Goal: Task Accomplishment & Management: Use online tool/utility

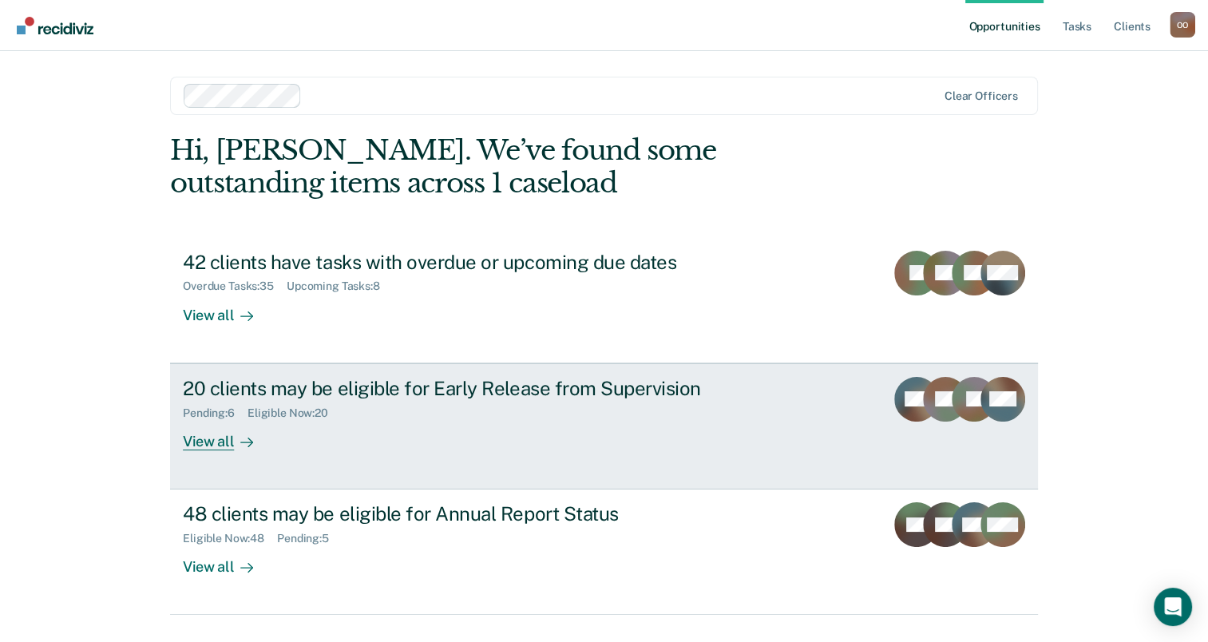
click at [476, 393] on div "20 clients may be eligible for Early Release from Supervision" at bounding box center [463, 388] width 560 height 23
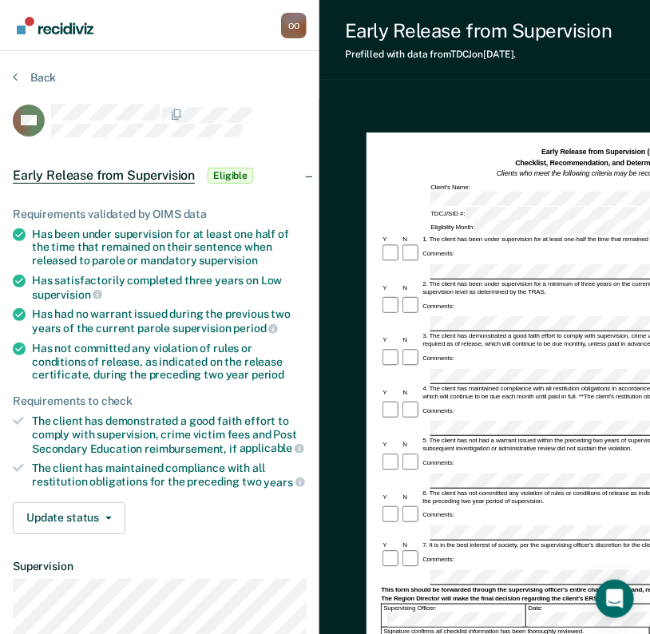
click at [267, 78] on div "Back" at bounding box center [160, 87] width 294 height 34
